Goal: Transaction & Acquisition: Purchase product/service

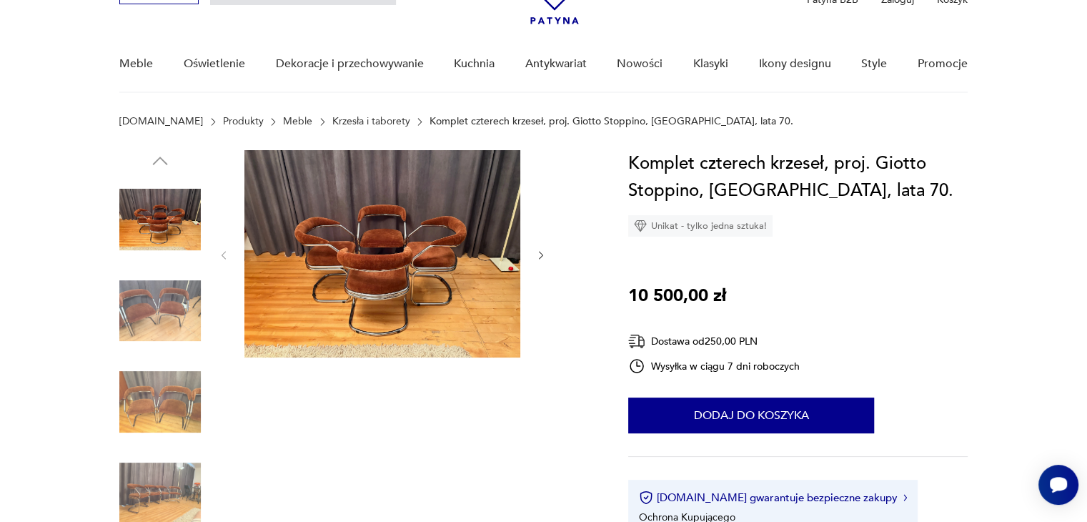
click at [157, 308] on img at bounding box center [159, 310] width 81 height 81
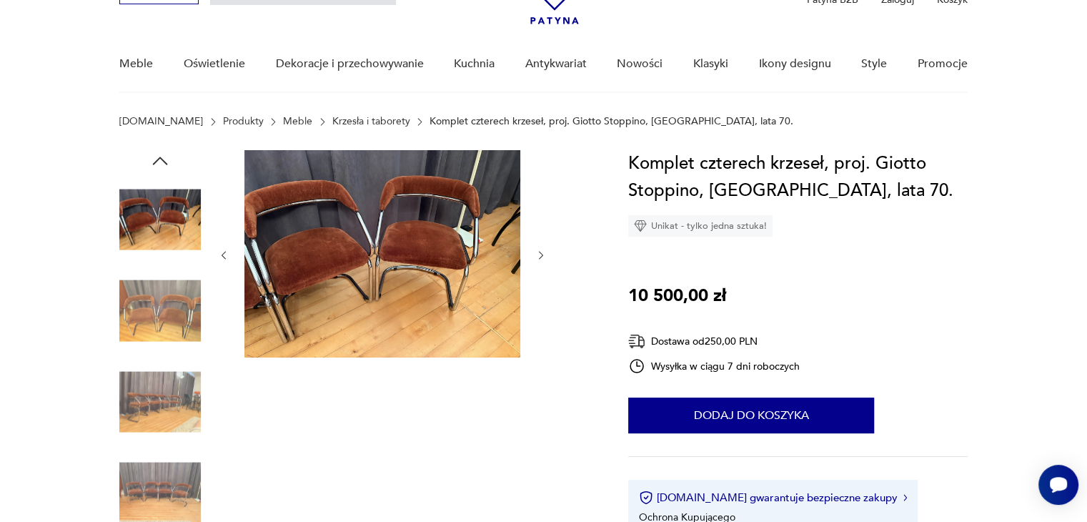
click at [157, 308] on img at bounding box center [159, 310] width 81 height 81
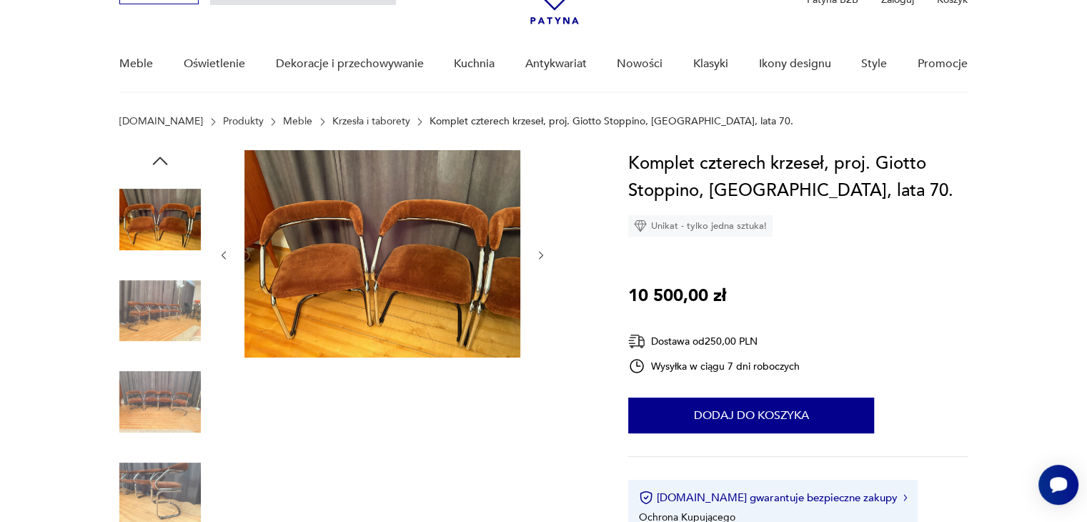
click at [157, 308] on img at bounding box center [159, 310] width 81 height 81
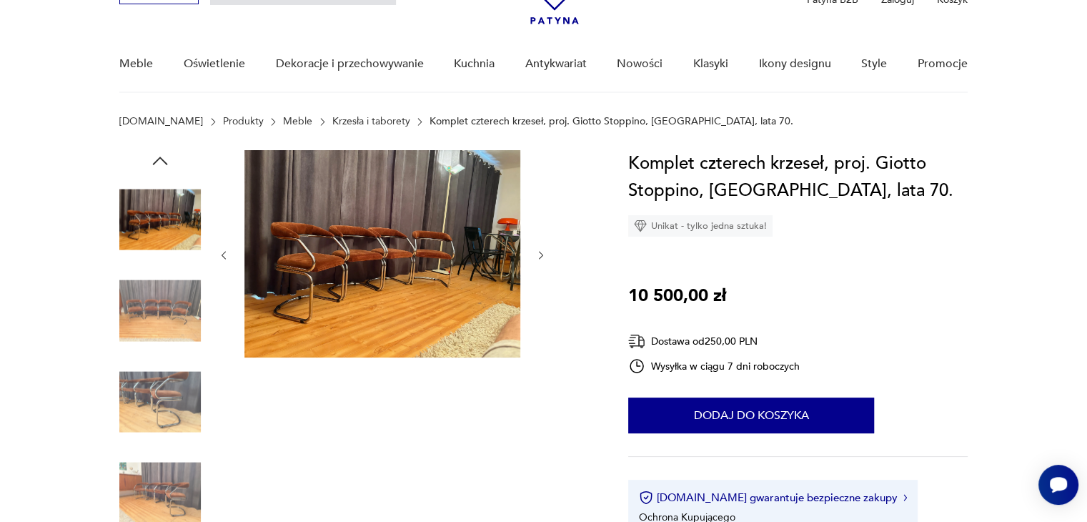
click at [157, 308] on img at bounding box center [159, 310] width 81 height 81
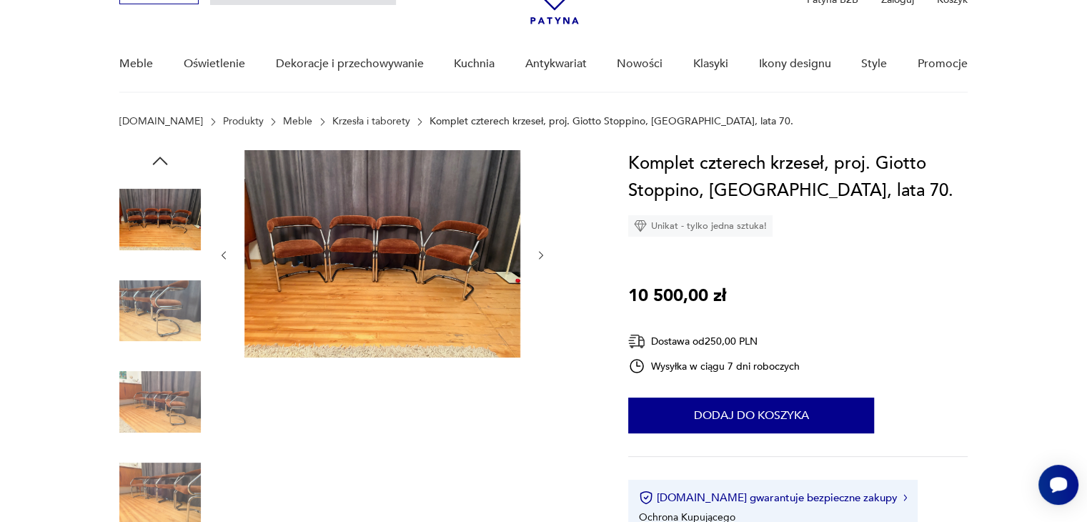
click at [157, 308] on img at bounding box center [159, 310] width 81 height 81
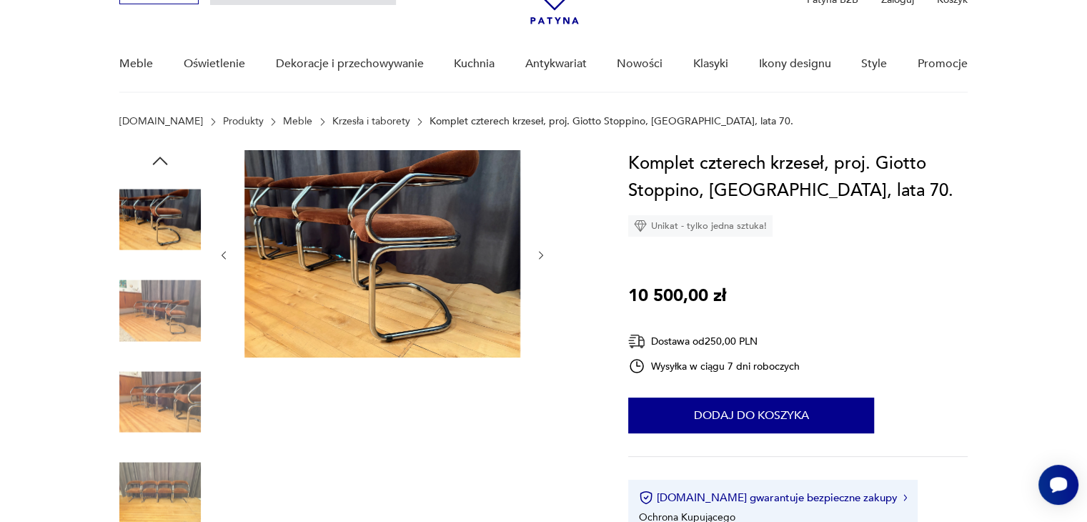
click at [157, 308] on img at bounding box center [159, 310] width 81 height 81
